Goal: Task Accomplishment & Management: Use online tool/utility

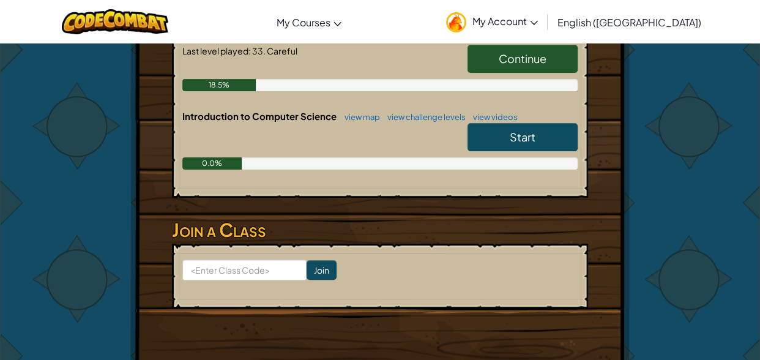
scroll to position [300, 0]
click at [512, 69] on link "Continue" at bounding box center [522, 59] width 110 height 28
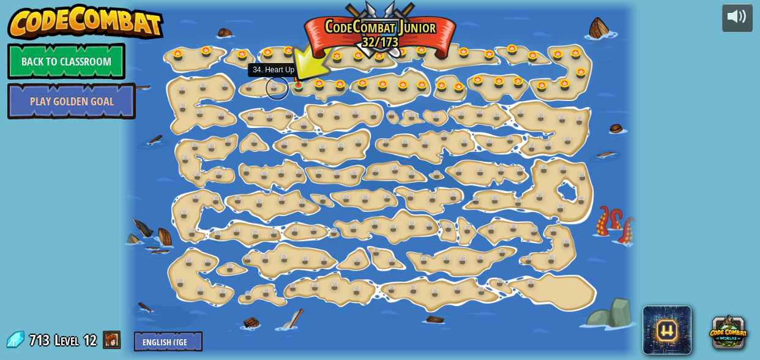
click at [288, 88] on link at bounding box center [277, 88] width 24 height 24
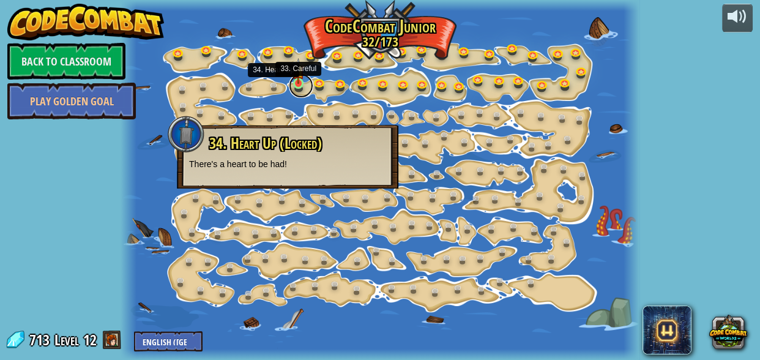
click at [297, 85] on link at bounding box center [301, 85] width 24 height 24
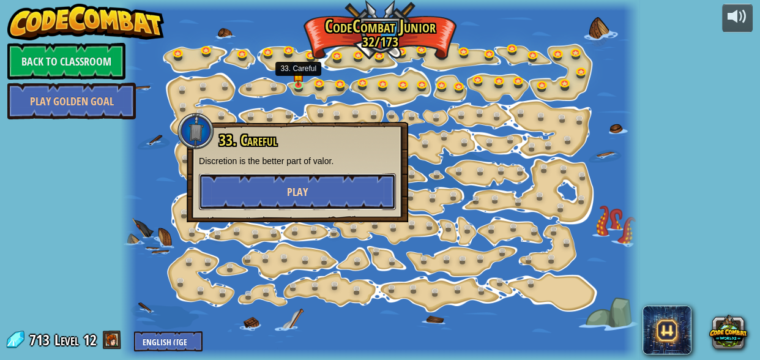
click at [232, 198] on button "Play" at bounding box center [297, 191] width 197 height 37
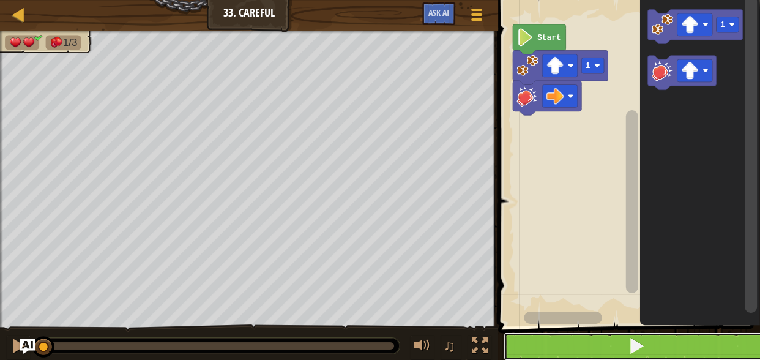
click at [625, 340] on button at bounding box center [637, 346] width 266 height 28
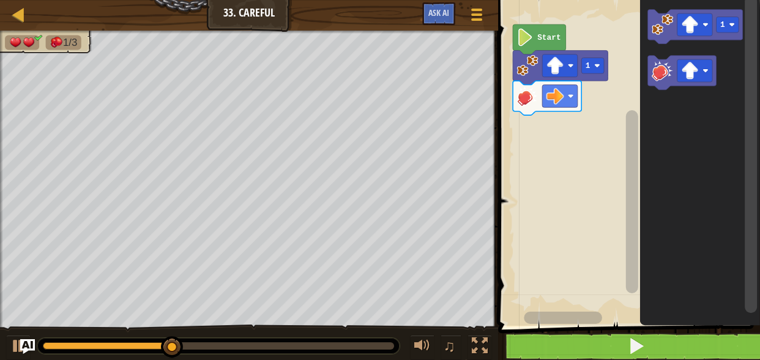
click at [691, 38] on icon "Blockly Workspace" at bounding box center [694, 27] width 95 height 34
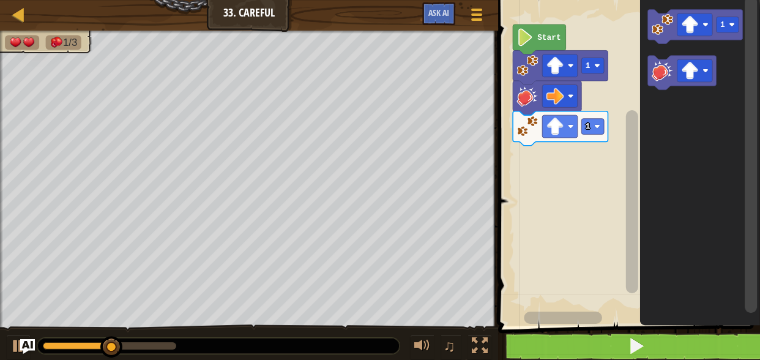
click at [692, 24] on image "Blockly Workspace" at bounding box center [690, 25] width 18 height 18
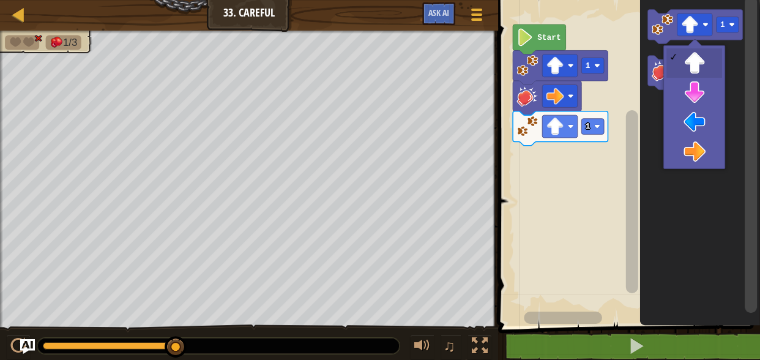
click at [696, 92] on icon "Blockly Workspace" at bounding box center [699, 160] width 120 height 332
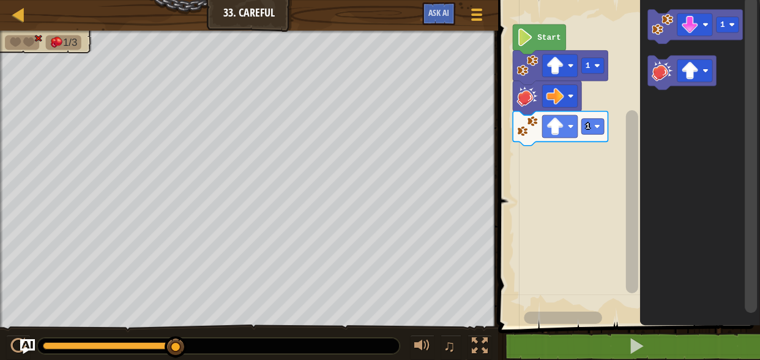
click at [661, 24] on image "Blockly Workspace" at bounding box center [662, 23] width 21 height 21
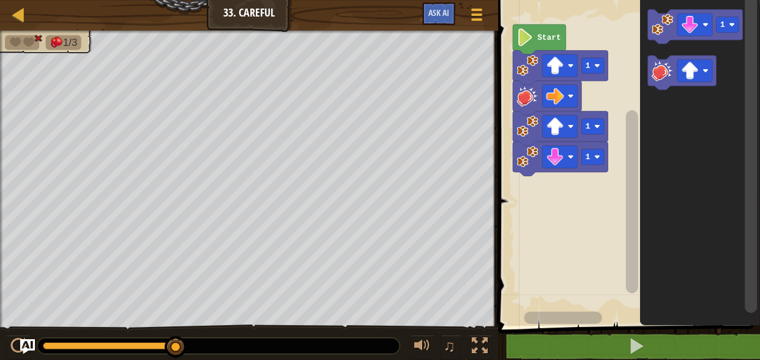
click at [662, 24] on image "Blockly Workspace" at bounding box center [662, 23] width 21 height 21
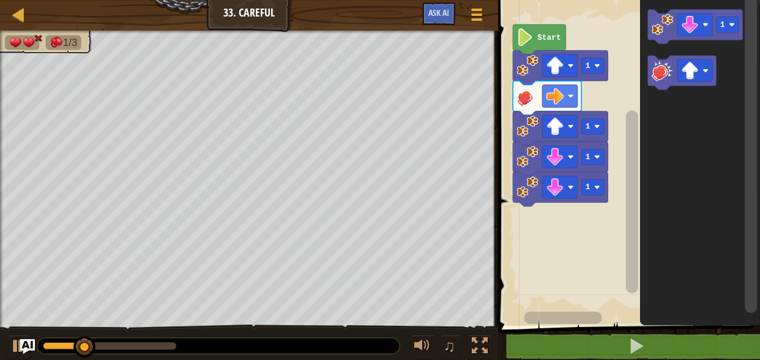
click at [659, 78] on image "Blockly Workspace" at bounding box center [662, 70] width 21 height 21
click at [698, 72] on rect "Blockly Workspace" at bounding box center [694, 70] width 35 height 23
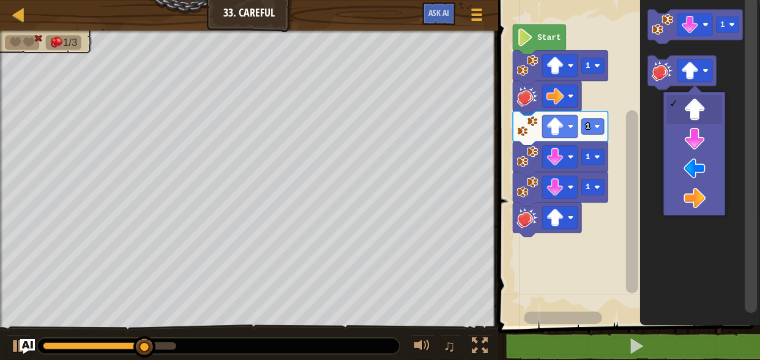
click at [695, 203] on icon "Blockly Workspace" at bounding box center [699, 160] width 120 height 332
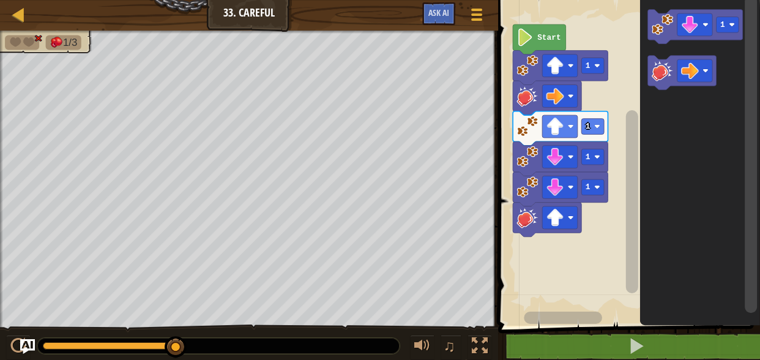
click at [658, 74] on image "Blockly Workspace" at bounding box center [662, 70] width 21 height 21
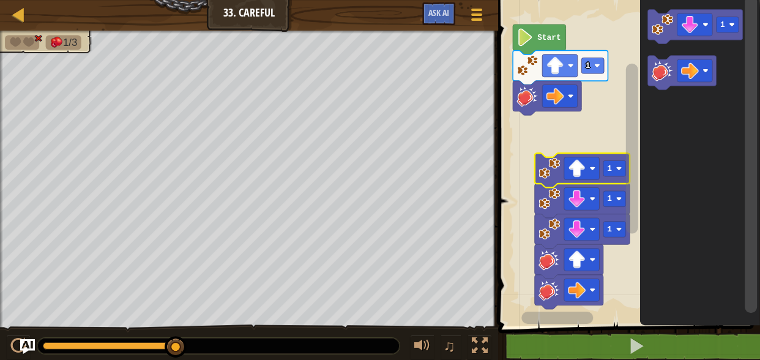
click at [551, 174] on image "Blockly Workspace" at bounding box center [548, 167] width 21 height 21
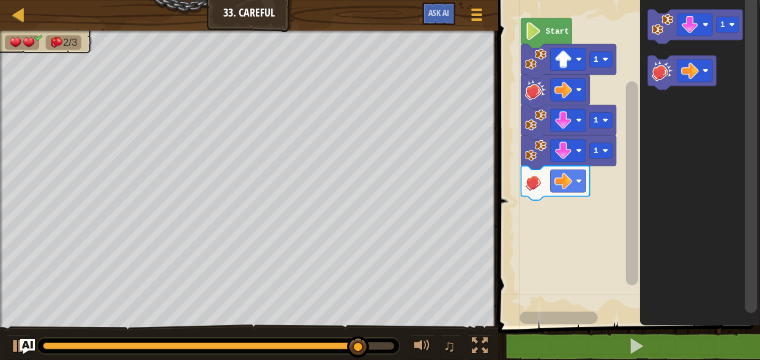
click at [703, 30] on rect "Blockly Workspace" at bounding box center [694, 24] width 35 height 23
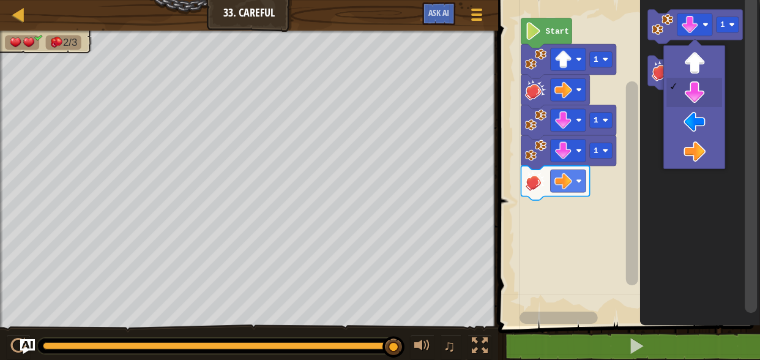
click at [697, 157] on icon "Blockly Workspace" at bounding box center [699, 160] width 120 height 332
